Goal: Information Seeking & Learning: Learn about a topic

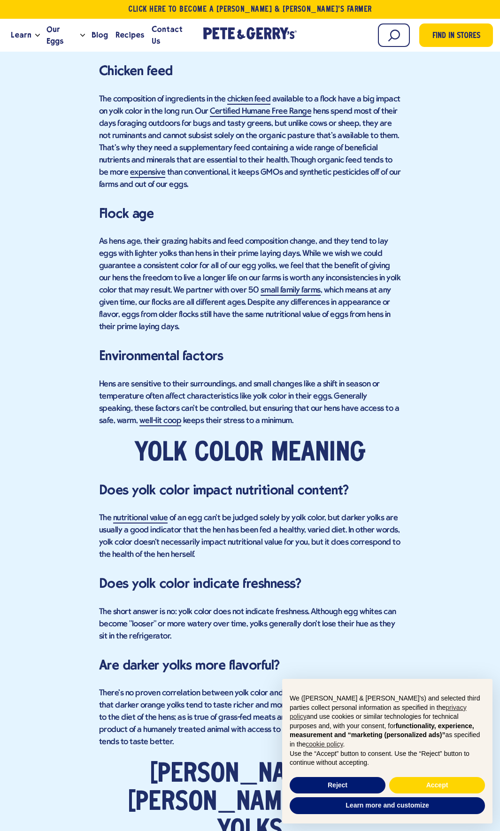
scroll to position [1033, 0]
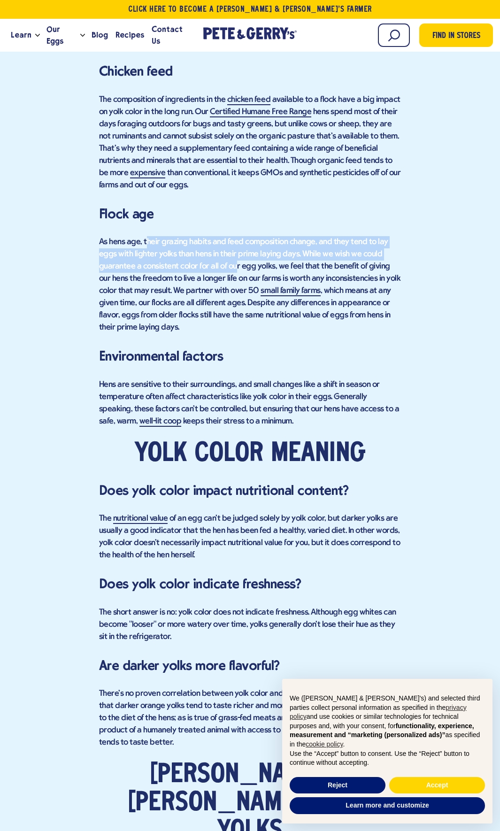
drag, startPoint x: 147, startPoint y: 235, endPoint x: 193, endPoint y: 252, distance: 48.6
click at [193, 252] on p "As hens age, their grazing habits and feed composition change, and they tend to…" at bounding box center [250, 285] width 302 height 98
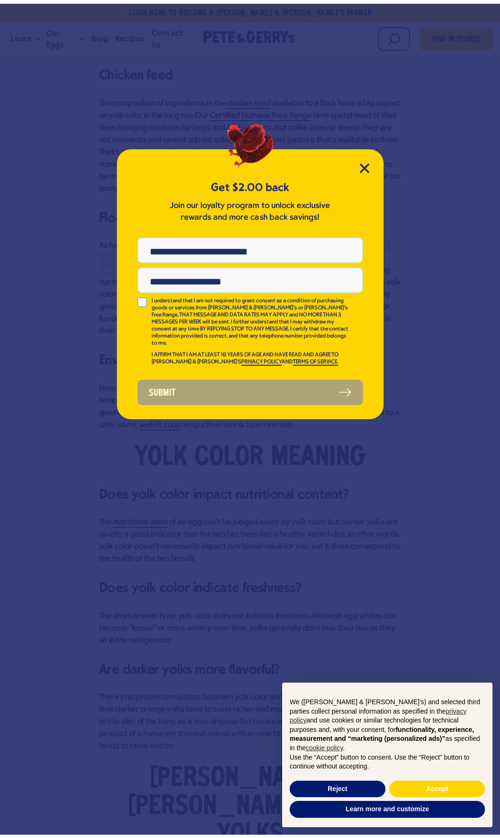
scroll to position [0, 0]
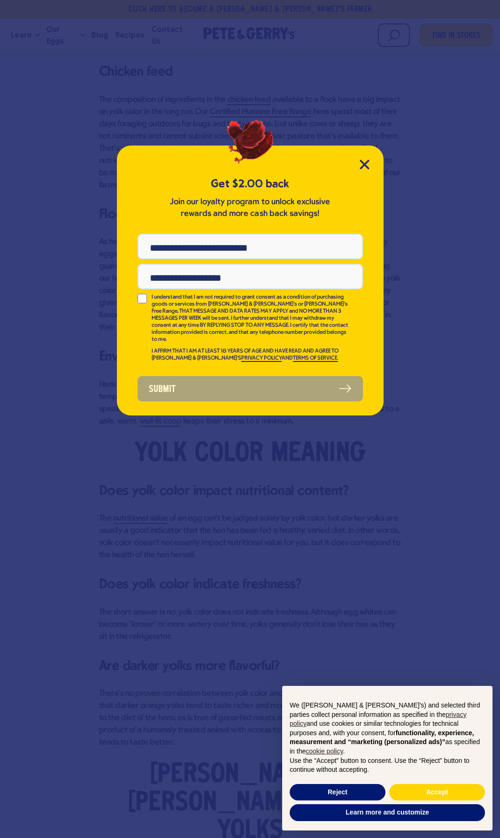
click at [432, 279] on div "Get $2.00 back Join our loyalty program to unlock exclusive rewards and more ca…" at bounding box center [250, 419] width 500 height 838
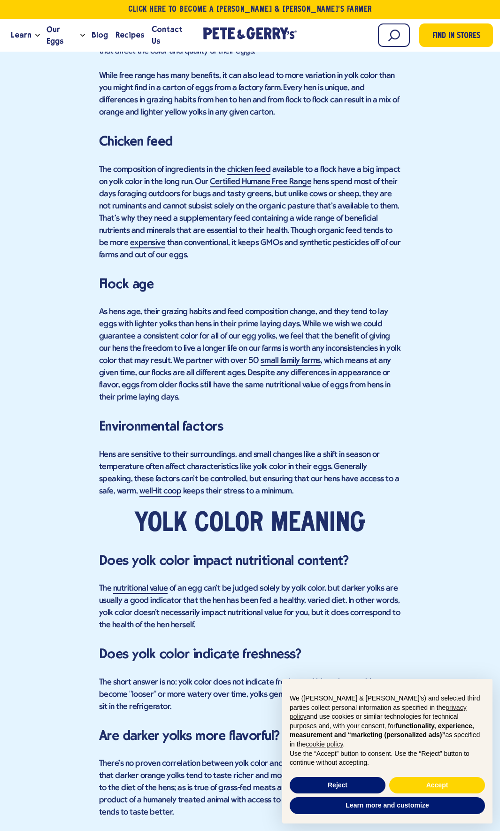
scroll to position [986, 0]
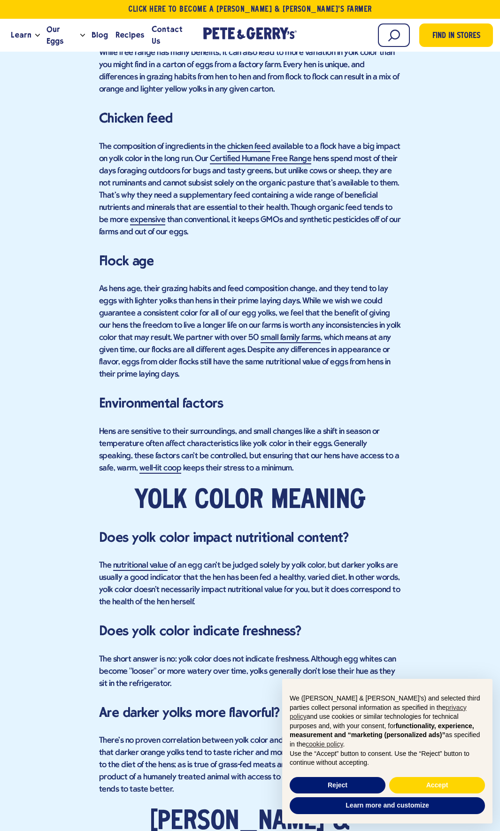
click at [453, 278] on div "Find in Stores Decoding the Color of Egg Yolks There are certain questions we h…" at bounding box center [250, 251] width 486 height 1584
click at [454, 208] on div "Find in Stores Decoding the Color of Egg Yolks There are certain questions we h…" at bounding box center [250, 251] width 486 height 1584
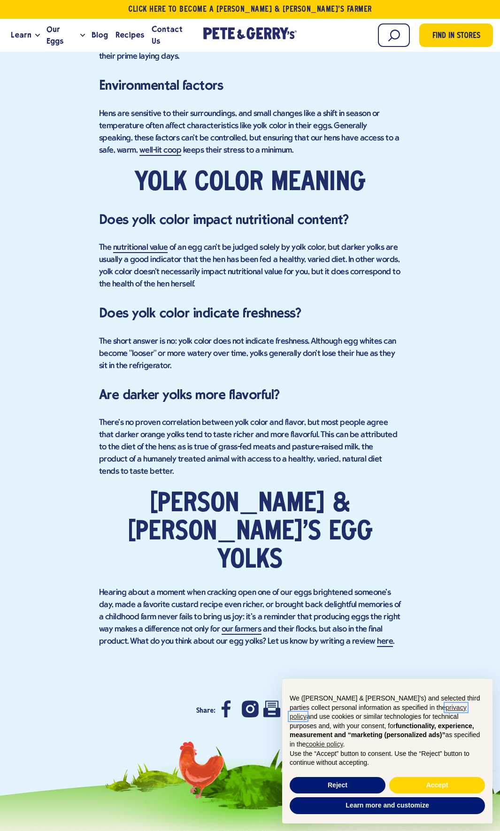
scroll to position [1315, 0]
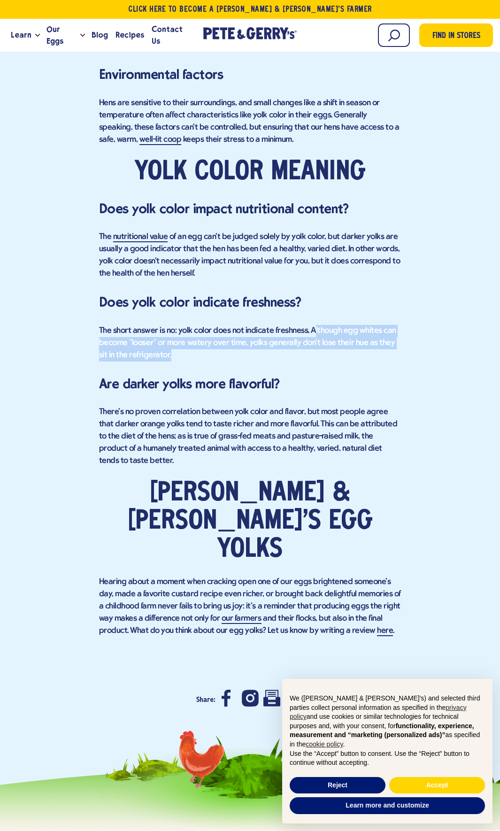
drag, startPoint x: 310, startPoint y: 314, endPoint x: 367, endPoint y: 339, distance: 61.6
click at [367, 339] on p "The short answer is no: yolk color does not indicate freshness. Although egg wh…" at bounding box center [250, 343] width 302 height 37
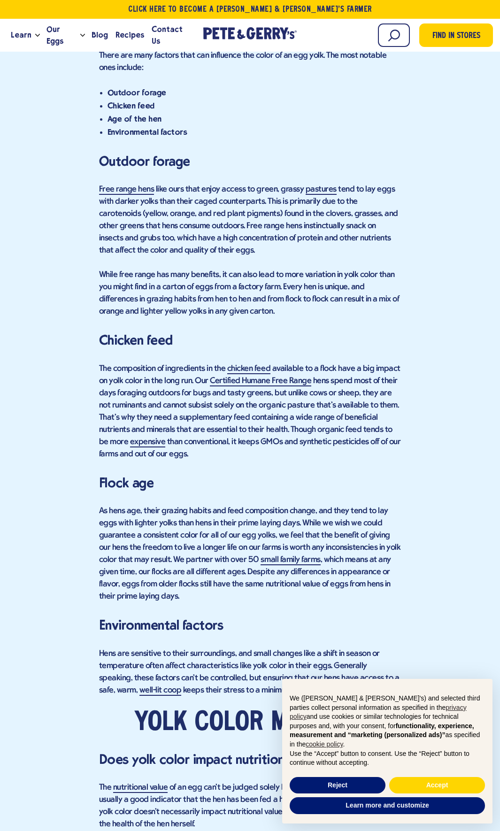
scroll to position [845, 0]
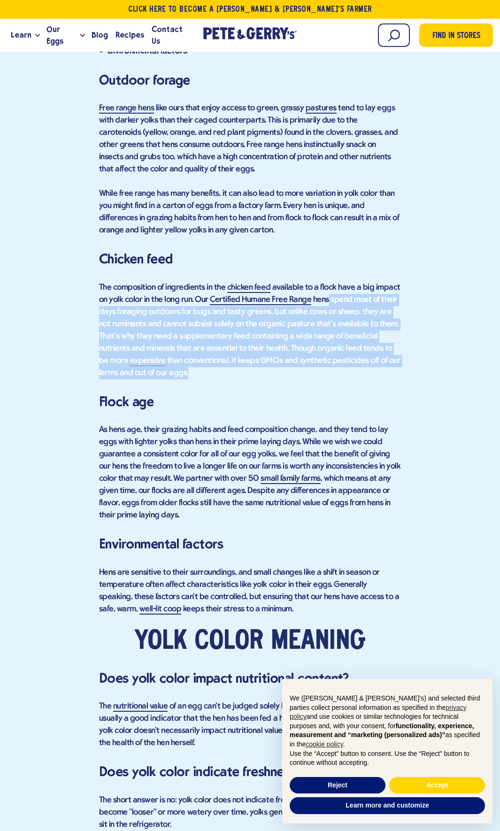
drag, startPoint x: 324, startPoint y: 286, endPoint x: 411, endPoint y: 356, distance: 111.9
click at [411, 356] on div "Find in Stores Decoding the Color of Egg Yolks There are certain questions we h…" at bounding box center [250, 392] width 486 height 1584
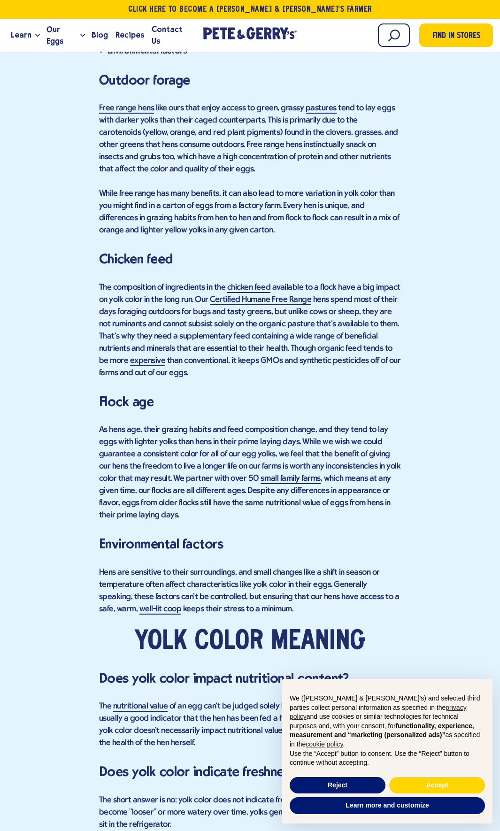
click at [424, 350] on div "Find in Stores Decoding the Color of Egg Yolks There are certain questions we h…" at bounding box center [250, 392] width 486 height 1584
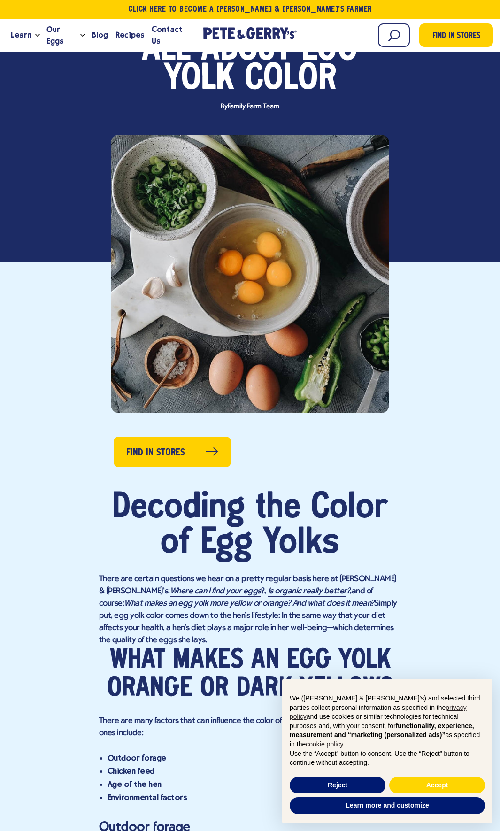
scroll to position [0, 0]
